Goal: Transaction & Acquisition: Purchase product/service

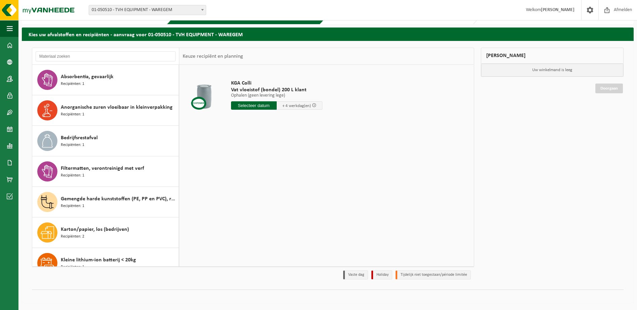
scroll to position [409, 0]
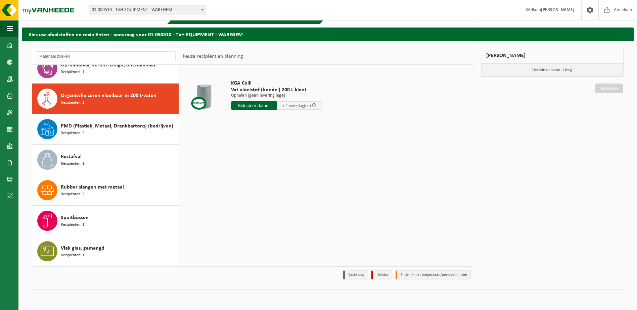
click at [363, 145] on div "KGA Colli Vat vloeistof (bondel) 200 L klant Ophalen (geen levering lege) Ophal…" at bounding box center [326, 165] width 294 height 201
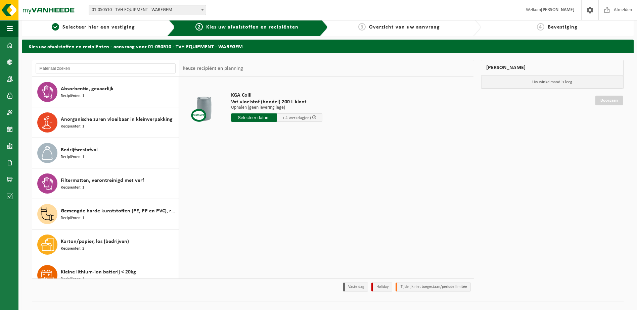
scroll to position [0, 0]
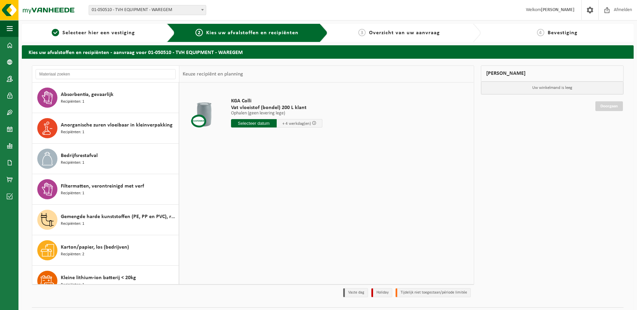
click at [255, 123] on input "text" at bounding box center [254, 123] width 46 height 8
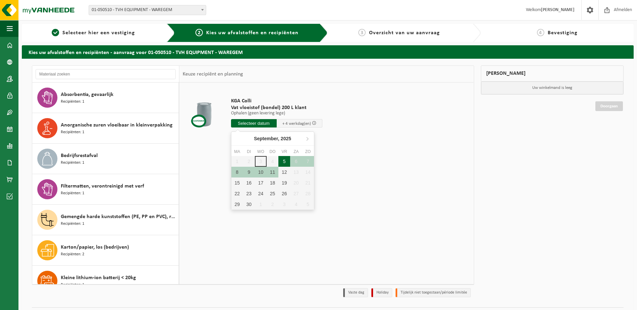
click at [287, 162] on div "5" at bounding box center [284, 161] width 12 height 11
type input "Van 2025-09-05"
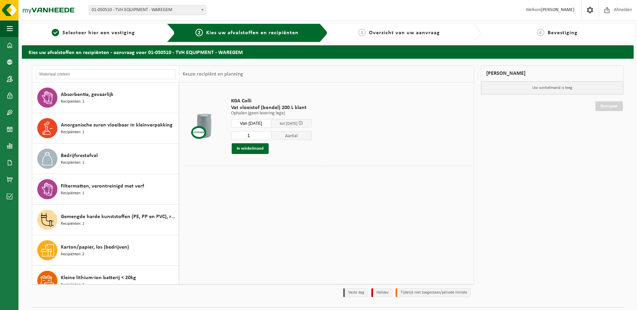
click at [267, 139] on input "1" at bounding box center [251, 135] width 40 height 9
type input "20"
click at [396, 189] on div "KGA Colli Vat vloeistof (bondel) 200 L klant Ophalen (geen levering lege) Ophal…" at bounding box center [326, 183] width 294 height 201
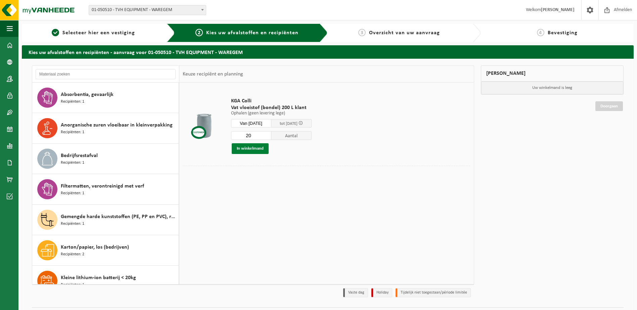
click at [254, 150] on button "In winkelmand" at bounding box center [250, 148] width 37 height 11
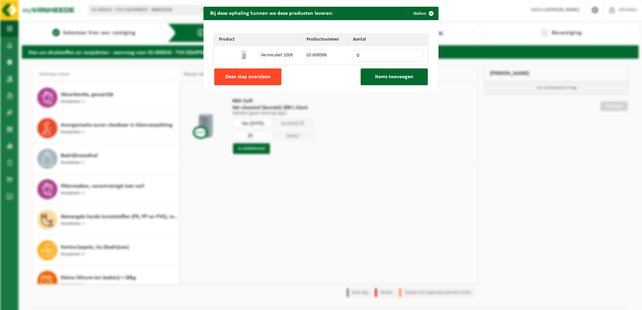
click at [249, 79] on span "Deze stap overslaan" at bounding box center [247, 76] width 45 height 5
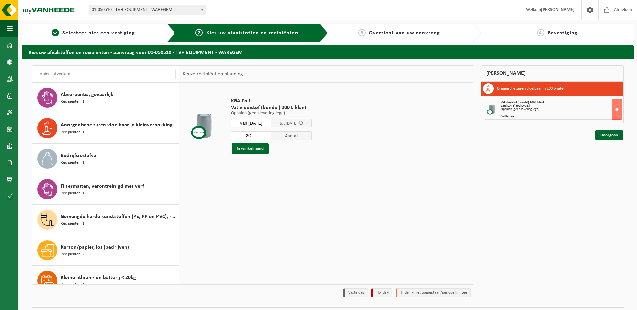
click at [411, 161] on td "KGA Colli Vat vloeistof (bondel) 200 L klant Ophalen (geen levering lege) Ophal…" at bounding box center [348, 126] width 244 height 80
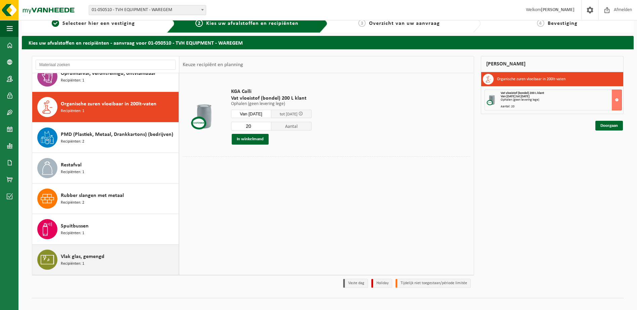
scroll to position [18, 0]
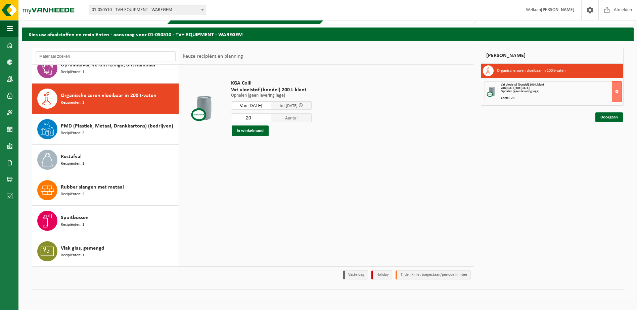
click at [255, 248] on div "KGA Colli Vat vloeistof (bondel) 200 L klant Ophalen (geen levering lege) Ophal…" at bounding box center [326, 165] width 294 height 201
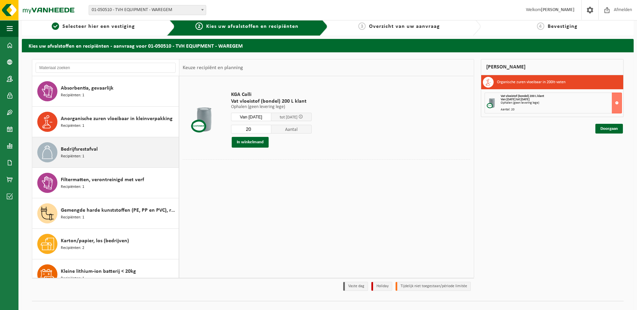
scroll to position [0, 0]
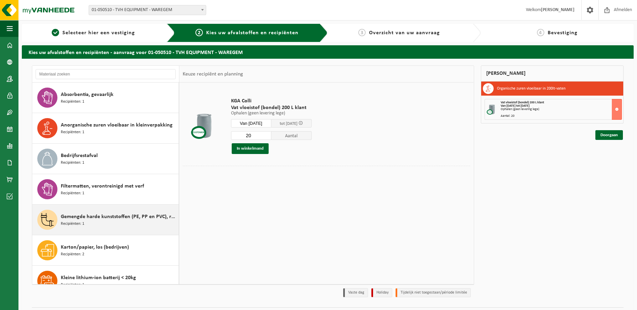
click at [99, 225] on div "Gemengde harde kunststoffen (PE, PP en PVC), recycleerbaar (industrieel) Recipi…" at bounding box center [119, 220] width 116 height 20
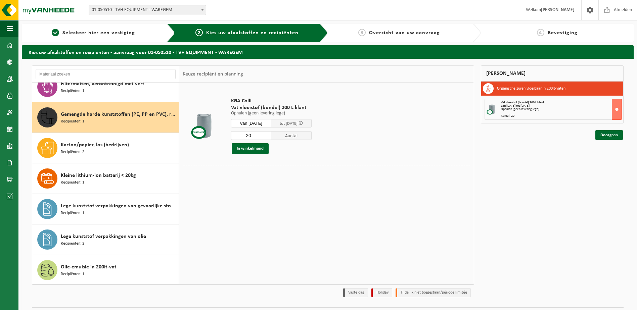
scroll to position [122, 0]
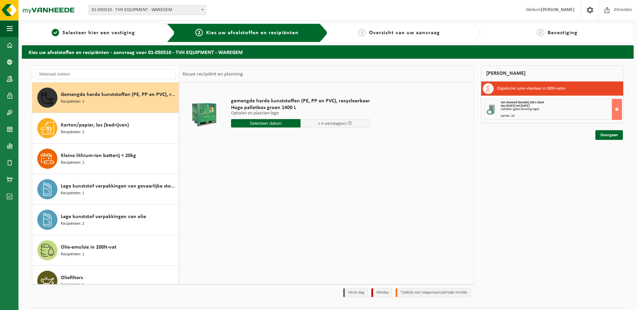
click at [269, 124] on input "text" at bounding box center [265, 123] width 69 height 8
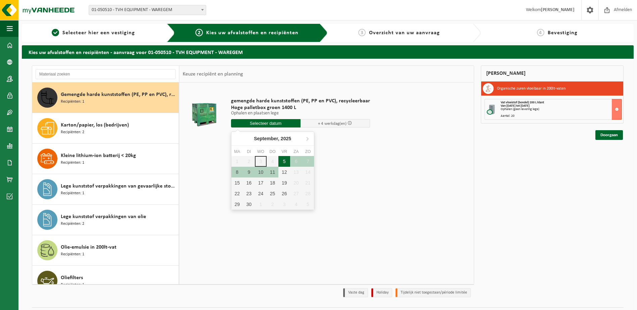
click at [285, 163] on div "5" at bounding box center [284, 161] width 12 height 11
type input "Van 2025-09-05"
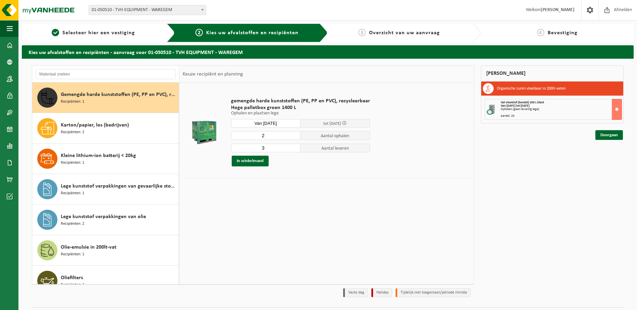
type input "3"
click at [294, 146] on input "3" at bounding box center [265, 148] width 69 height 9
click at [302, 171] on div "gemengde harde kunststoffen (PE, PP en PVC), recycleerbaar Hoge palletbox groen…" at bounding box center [301, 132] width 146 height 82
click at [253, 161] on button "In winkelmand" at bounding box center [250, 161] width 37 height 11
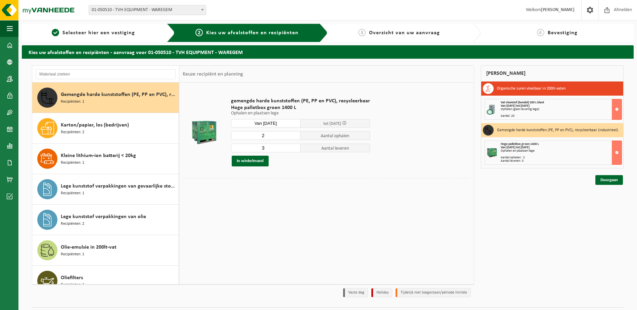
click at [360, 220] on div "gemengde harde kunststoffen (PE, PP en PVC), recycleerbaar Hoge palletbox groen…" at bounding box center [326, 183] width 294 height 201
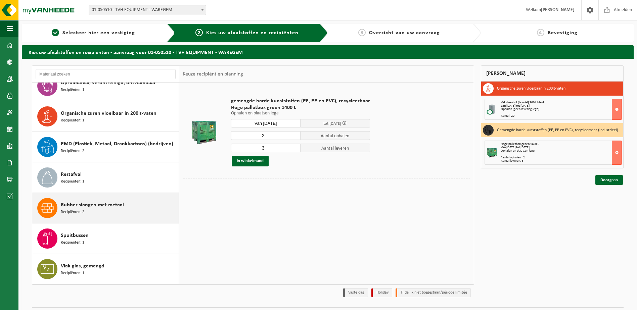
scroll to position [18, 0]
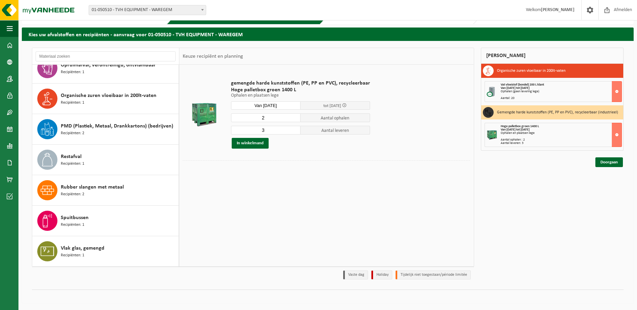
click at [312, 223] on div "gemengde harde kunststoffen (PE, PP en PVC), recycleerbaar Hoge palletbox groen…" at bounding box center [326, 165] width 294 height 201
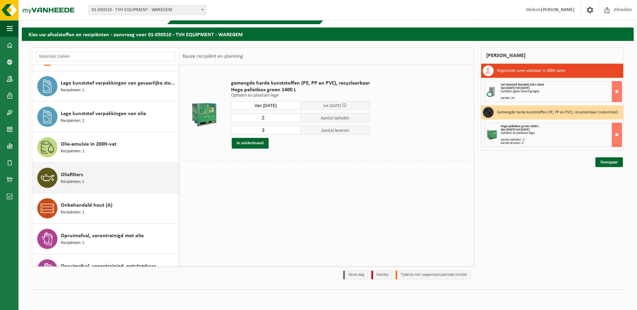
click at [83, 182] on span "Recipiënten: 1" at bounding box center [72, 182] width 23 height 6
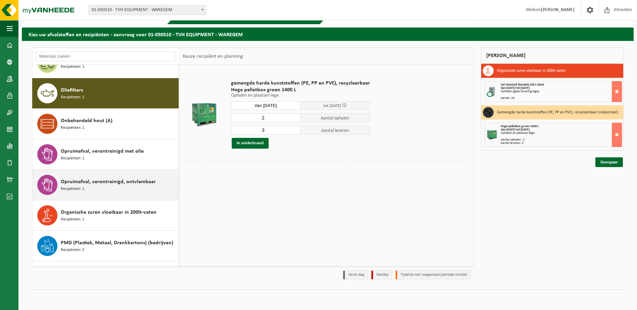
scroll to position [305, 0]
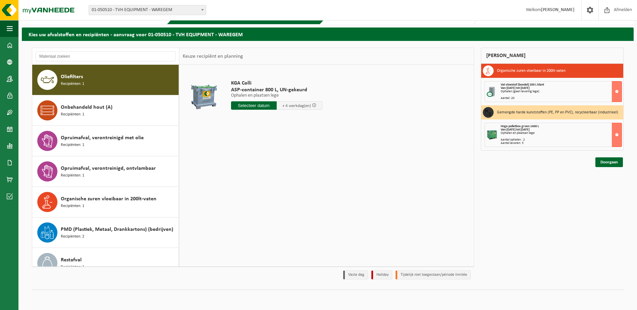
click at [262, 106] on input "text" at bounding box center [254, 105] width 46 height 8
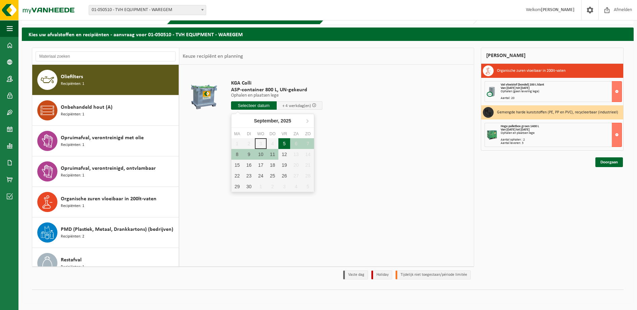
click at [285, 147] on div "5" at bounding box center [284, 143] width 12 height 11
type input "Van 2025-09-05"
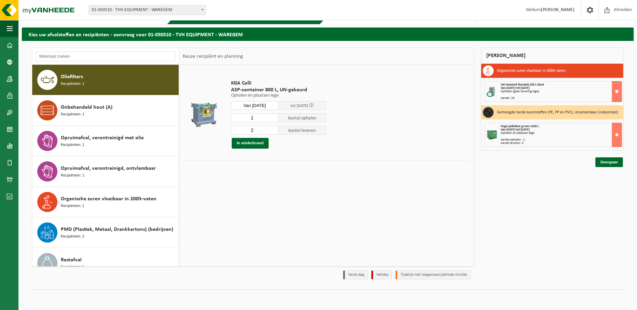
type input "1"
click at [275, 119] on input "1" at bounding box center [255, 117] width 48 height 9
type input "1"
click at [271, 132] on input "1" at bounding box center [255, 130] width 48 height 9
click at [313, 154] on div "KGA Colli ASP-container 800 L, UN-gekeurd Ophalen en plaatsen lege Ophalen en p…" at bounding box center [279, 114] width 102 height 82
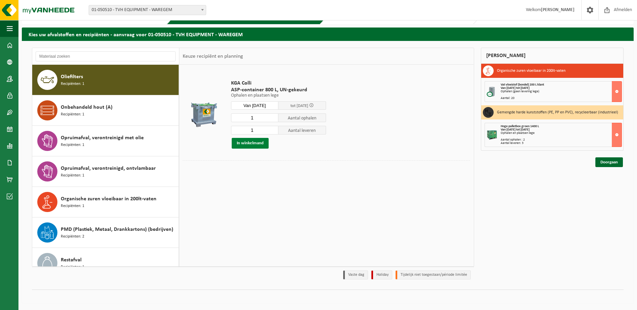
click at [251, 143] on button "In winkelmand" at bounding box center [250, 143] width 37 height 11
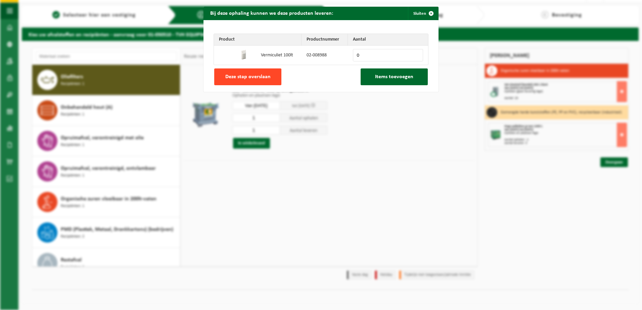
click at [244, 80] on button "Deze stap overslaan" at bounding box center [247, 76] width 67 height 17
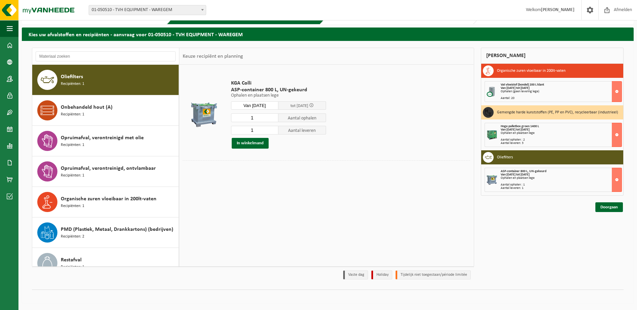
click at [263, 219] on div "KGA Colli ASP-container 800 L, UN-gekeurd Ophalen en plaatsen lege Ophalen en p…" at bounding box center [326, 165] width 294 height 201
click at [235, 215] on div "KGA Colli ASP-container 800 L, UN-gekeurd Ophalen en plaatsen lege Ophalen en p…" at bounding box center [326, 165] width 294 height 201
click at [328, 228] on div "KGA Colli ASP-container 800 L, UN-gekeurd Ophalen en plaatsen lege Ophalen en p…" at bounding box center [326, 165] width 294 height 201
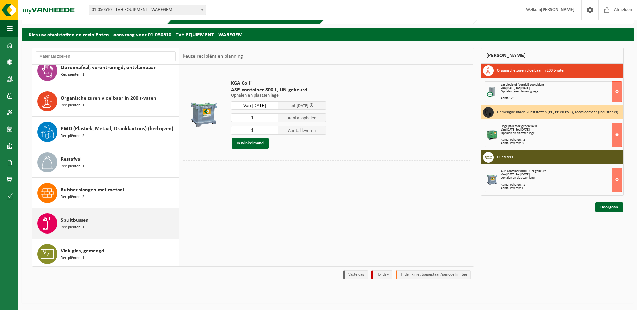
scroll to position [409, 0]
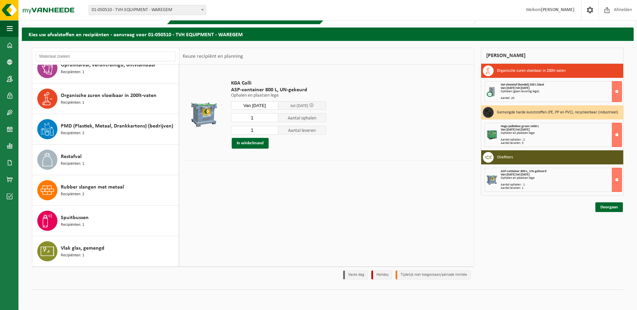
click at [272, 212] on div "KGA Colli ASP-container 800 L, UN-gekeurd Ophalen en plaatsen lege Ophalen en p…" at bounding box center [326, 165] width 294 height 201
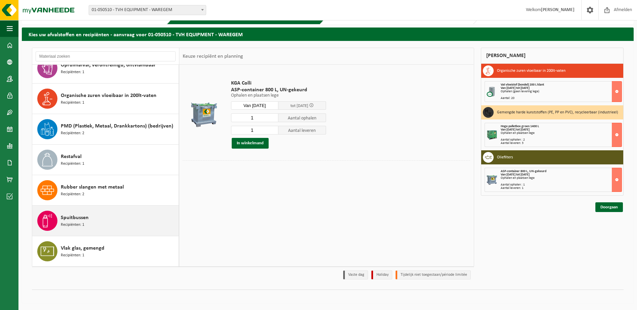
click at [63, 222] on span "Recipiënten: 1" at bounding box center [72, 225] width 23 height 6
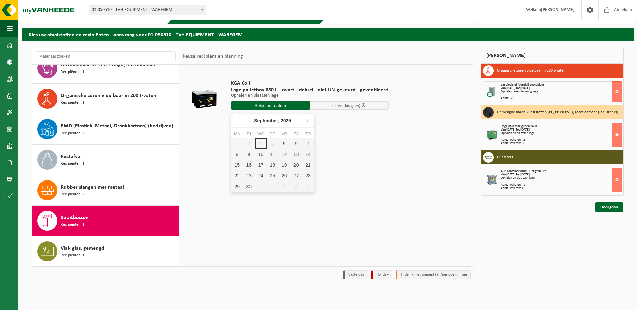
click at [271, 107] on input "text" at bounding box center [270, 105] width 79 height 8
click at [286, 145] on div "5" at bounding box center [284, 143] width 12 height 11
type input "Van 2025-09-05"
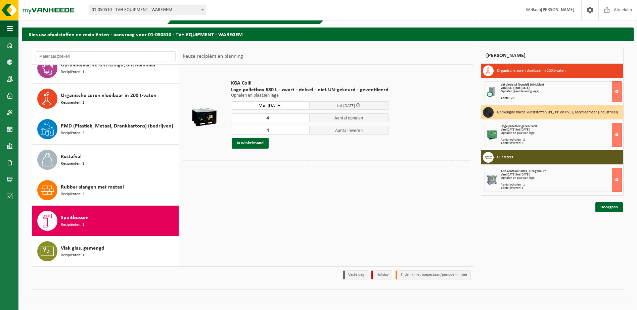
click at [358, 187] on div "KGA Colli Lage palletbox 680 L - zwart - deksel - niet UN-gekeurd - geventileer…" at bounding box center [326, 165] width 294 height 201
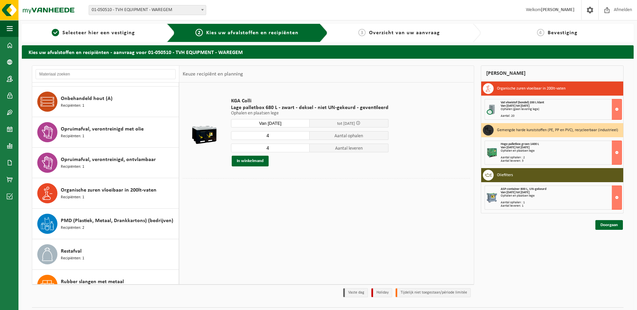
scroll to position [308, 0]
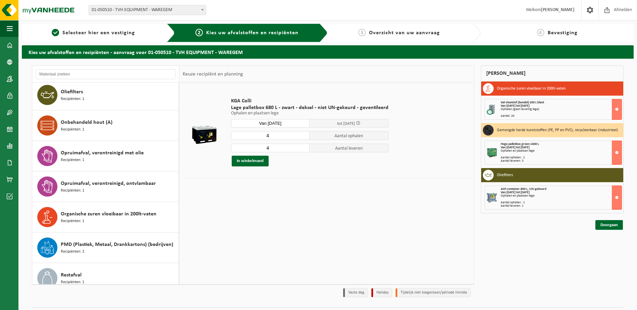
click at [385, 243] on div "KGA Colli Lage palletbox 680 L - zwart - deksel - niet UN-gekeurd - geventileer…" at bounding box center [326, 183] width 294 height 201
click at [607, 226] on link "Doorgaan" at bounding box center [609, 225] width 28 height 10
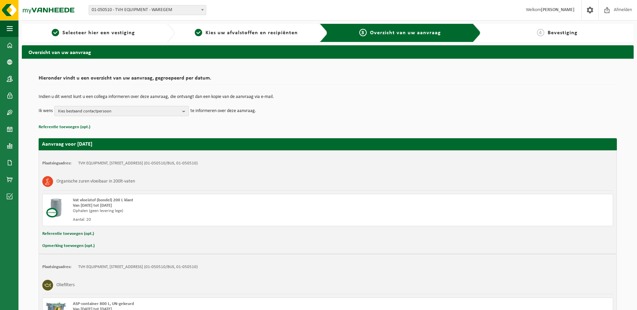
click at [126, 114] on span "Kies bestaand contactpersoon" at bounding box center [118, 111] width 121 height 10
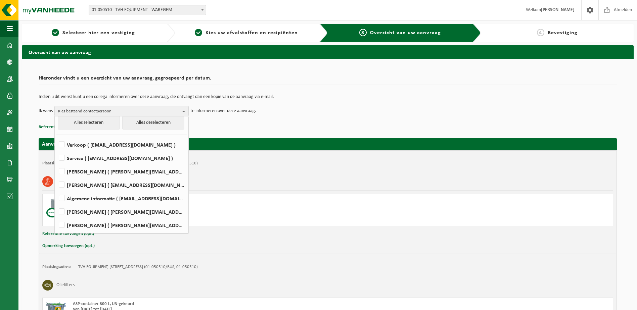
click at [331, 119] on div "Indien u dit wenst kunt u een collega informeren over deze aanvraag, die ontvan…" at bounding box center [328, 105] width 578 height 35
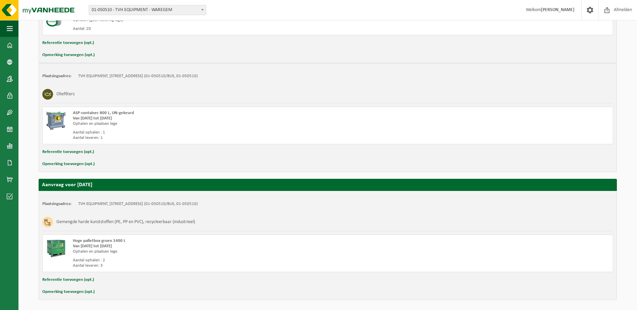
scroll to position [215, 0]
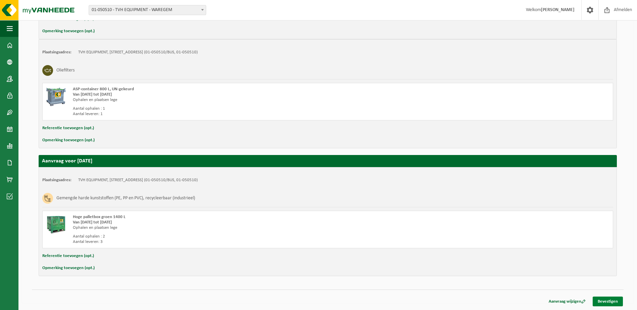
click at [611, 301] on link "Bevestigen" at bounding box center [607, 302] width 30 height 10
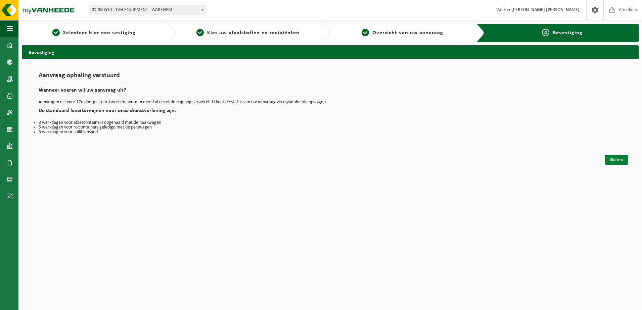
click at [617, 162] on link "Sluiten" at bounding box center [616, 160] width 23 height 10
